Goal: Information Seeking & Learning: Stay updated

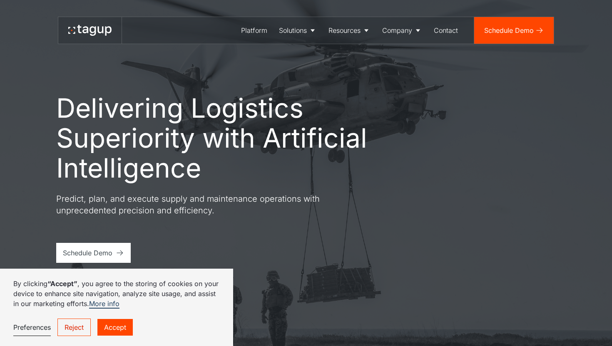
click at [77, 335] on link "Reject" at bounding box center [73, 327] width 33 height 17
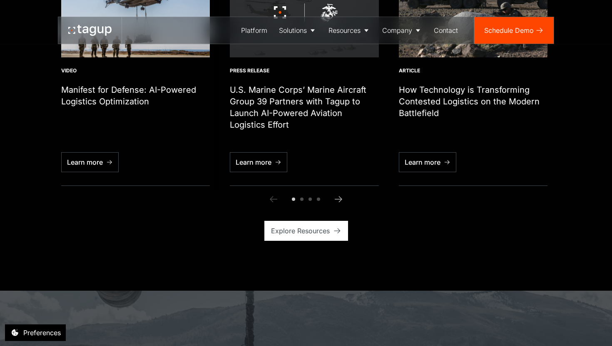
scroll to position [2871, 0]
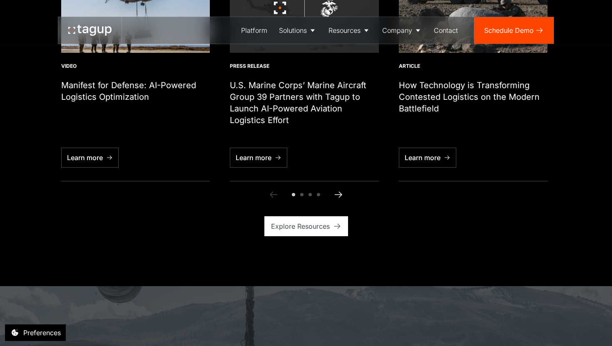
click at [337, 190] on icon "Next slide" at bounding box center [338, 195] width 10 height 10
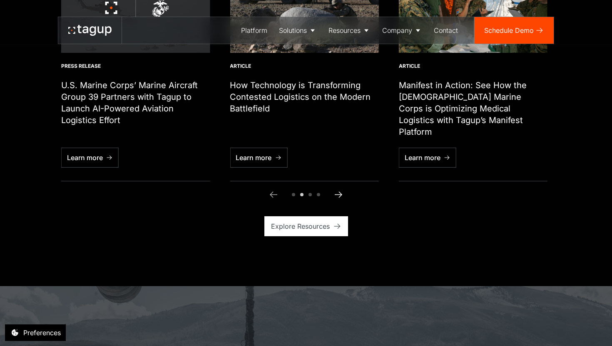
click at [337, 190] on icon "Next slide" at bounding box center [338, 195] width 10 height 10
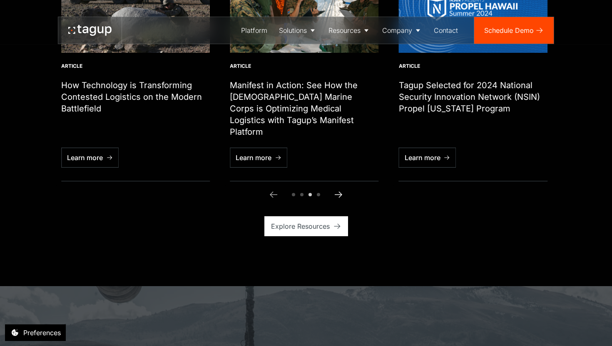
click at [337, 190] on icon "Next slide" at bounding box center [338, 195] width 10 height 10
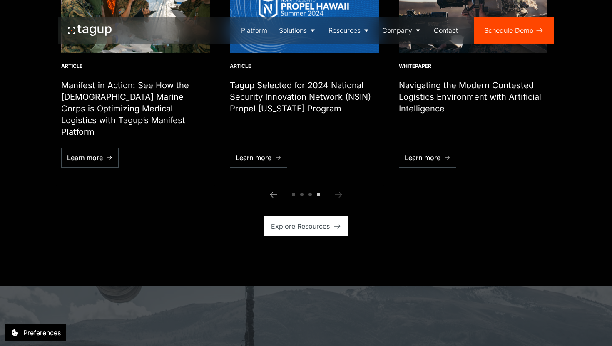
click at [337, 190] on icon "Next slide" at bounding box center [338, 195] width 10 height 10
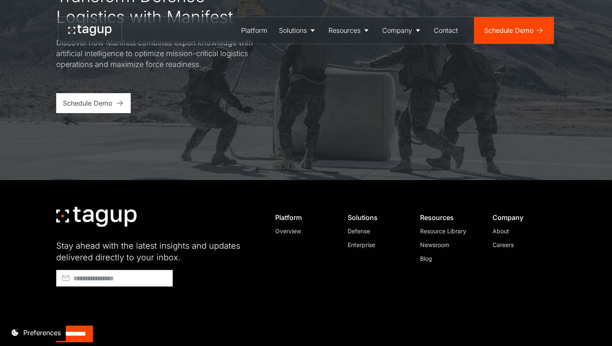
scroll to position [3286, 0]
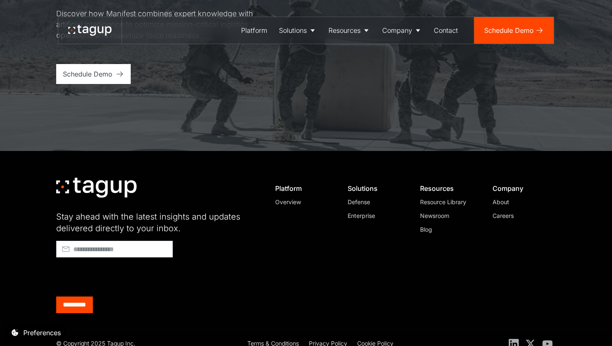
click at [424, 225] on div "Blog" at bounding box center [448, 229] width 57 height 9
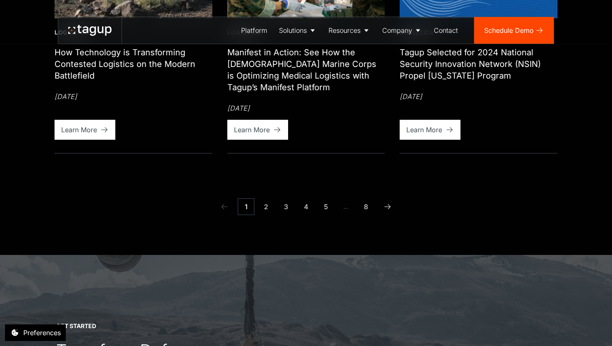
scroll to position [975, 0]
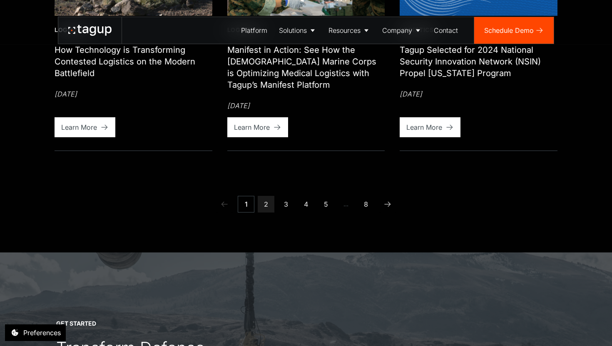
click at [263, 203] on link "2" at bounding box center [266, 204] width 17 height 17
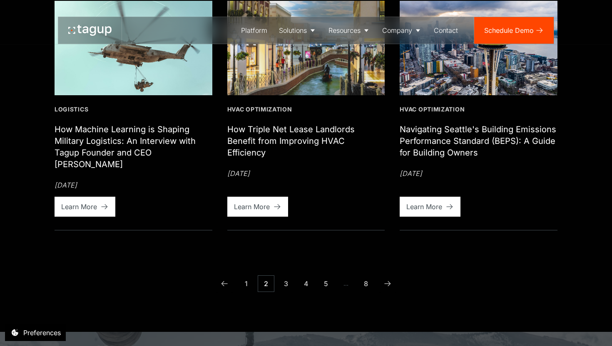
scroll to position [901, 0]
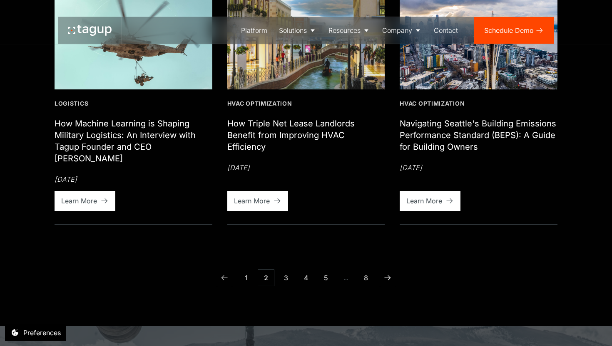
click at [381, 270] on link "Next Page" at bounding box center [387, 278] width 17 height 17
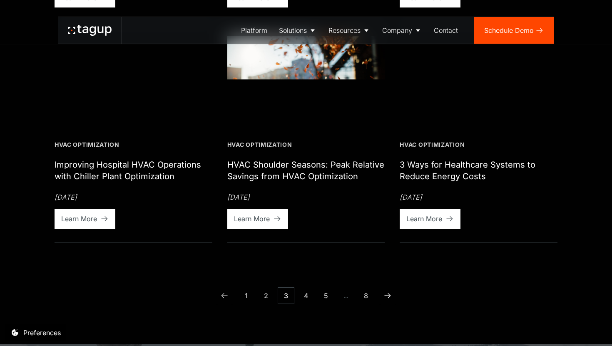
scroll to position [862, 0]
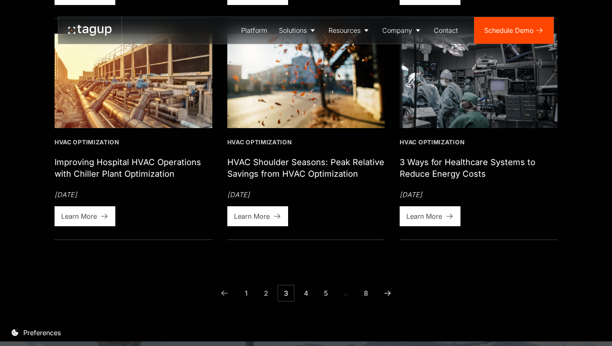
click at [387, 291] on icon "Next Page" at bounding box center [387, 293] width 8 height 8
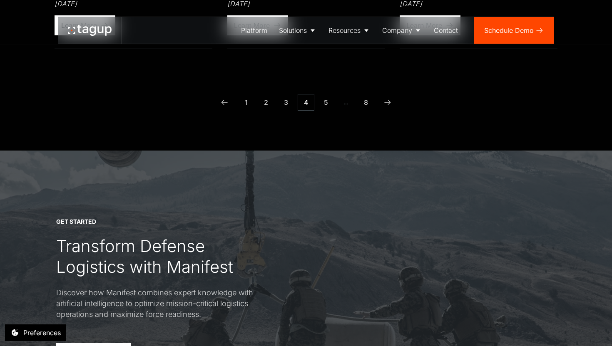
scroll to position [1067, 0]
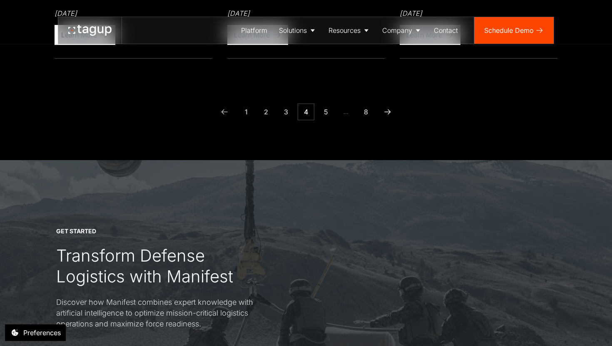
click at [390, 117] on link "Next Page" at bounding box center [387, 112] width 17 height 17
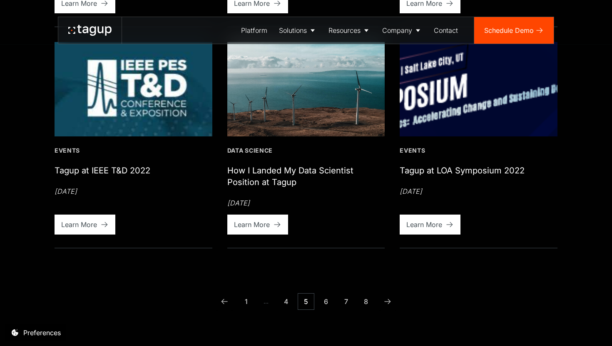
scroll to position [846, 0]
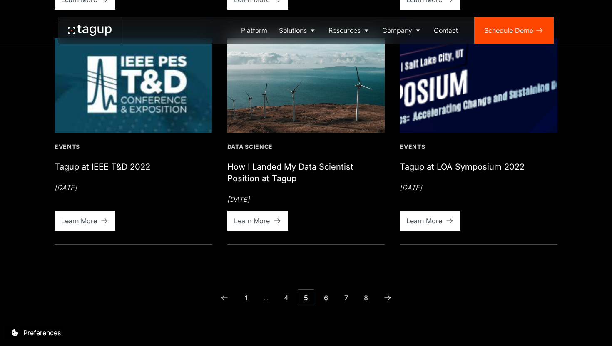
click at [388, 299] on icon "Next Page" at bounding box center [387, 298] width 8 height 8
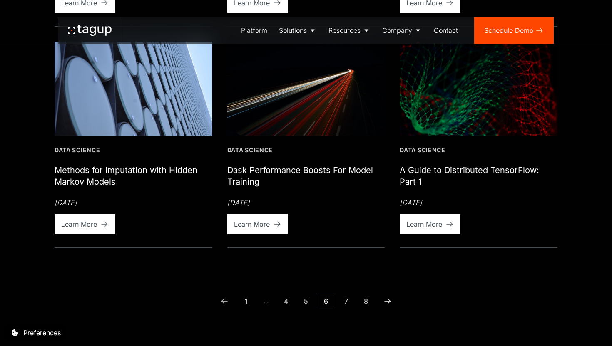
scroll to position [840, 0]
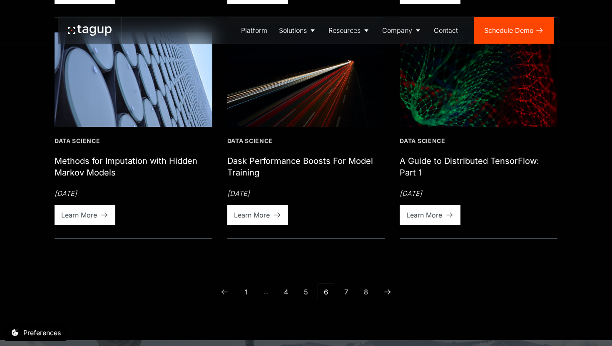
click at [390, 294] on icon "Next Page" at bounding box center [387, 292] width 8 height 8
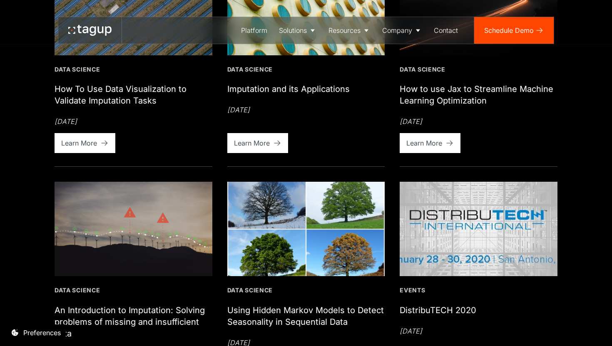
scroll to position [335, 0]
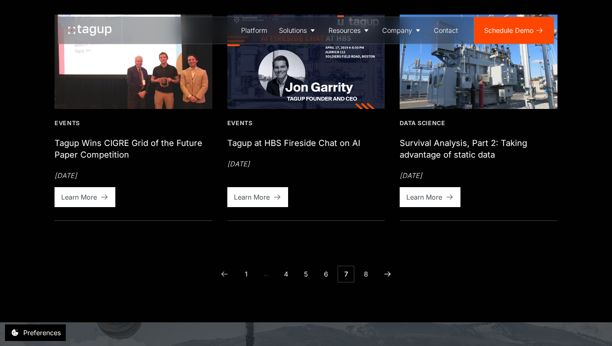
click at [385, 274] on icon "Next Page" at bounding box center [387, 274] width 8 height 8
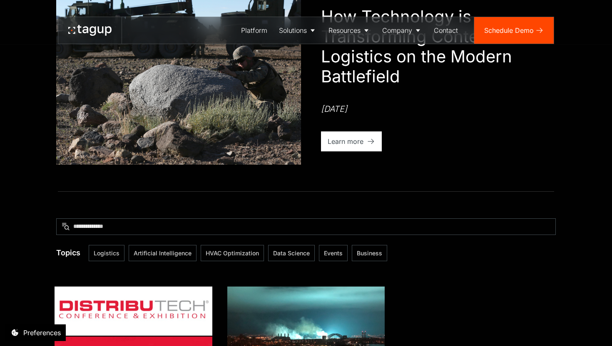
scroll to position [116, 0]
